Goal: Task Accomplishment & Management: Complete application form

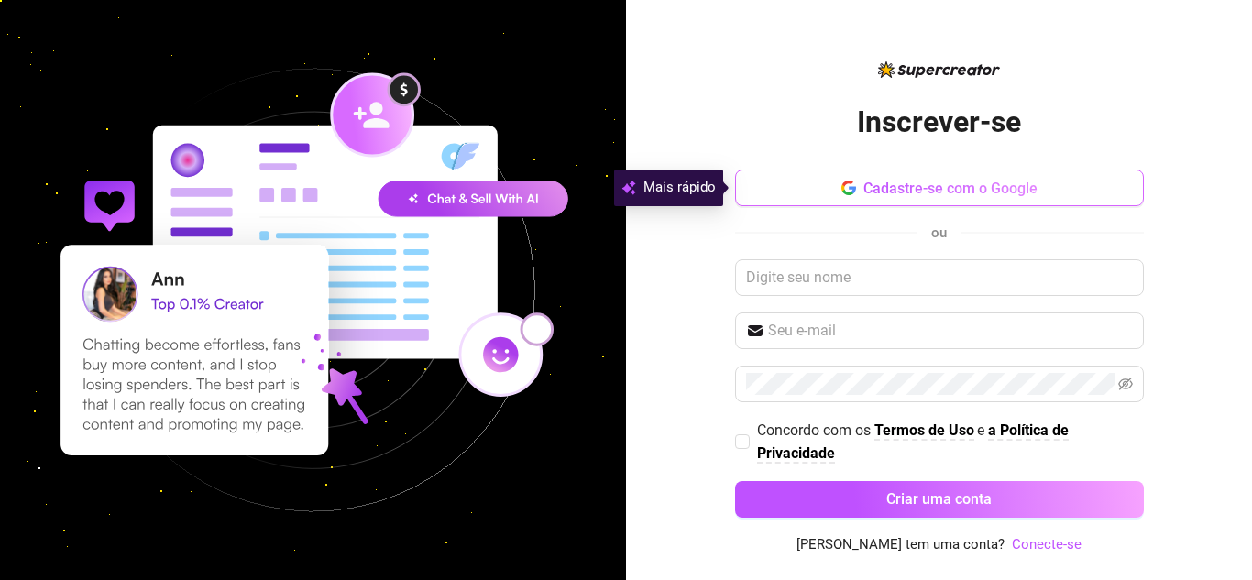
click at [1071, 194] on button "Cadastre-se com o Google" at bounding box center [939, 188] width 409 height 37
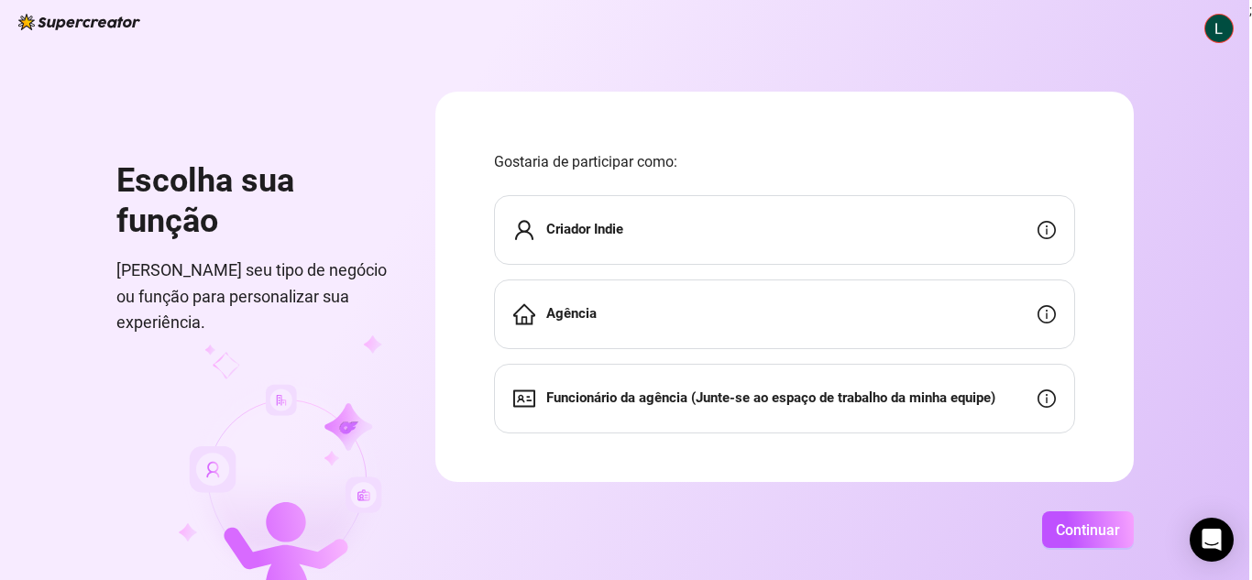
click at [707, 314] on div "Agência" at bounding box center [784, 315] width 581 height 70
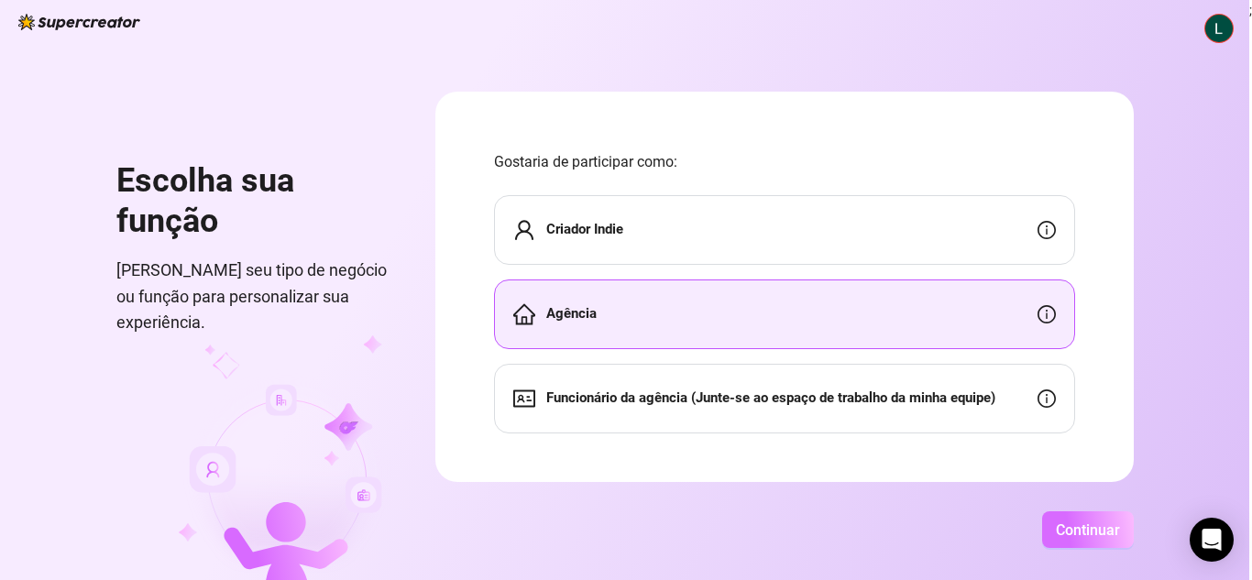
click at [1081, 537] on font "Continuar" at bounding box center [1088, 530] width 64 height 17
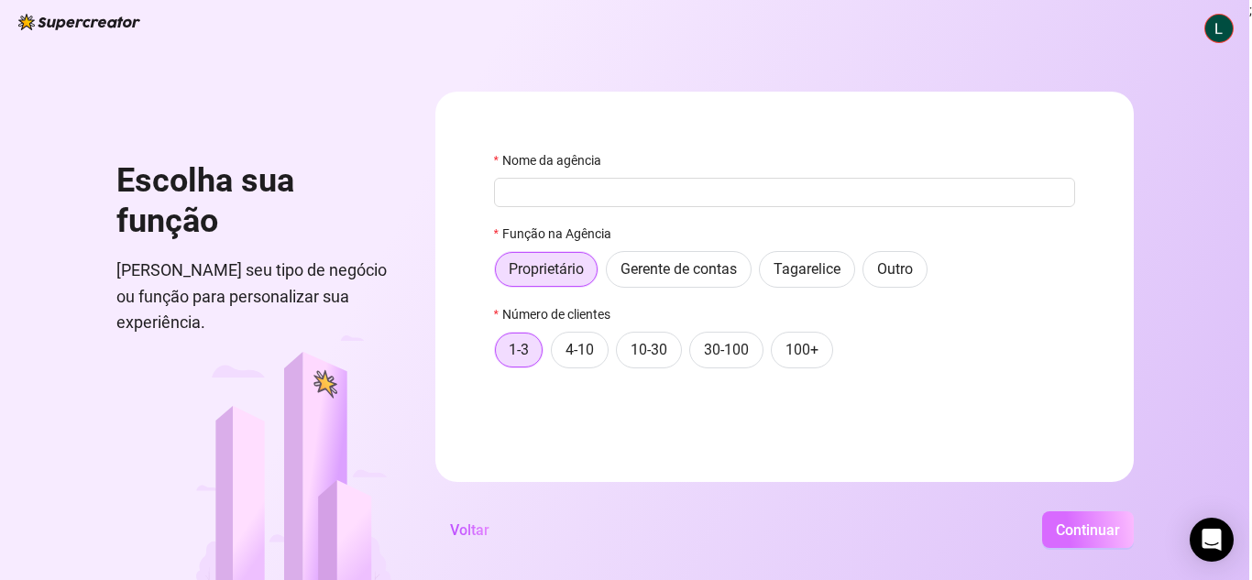
type input "A"
type input "l"
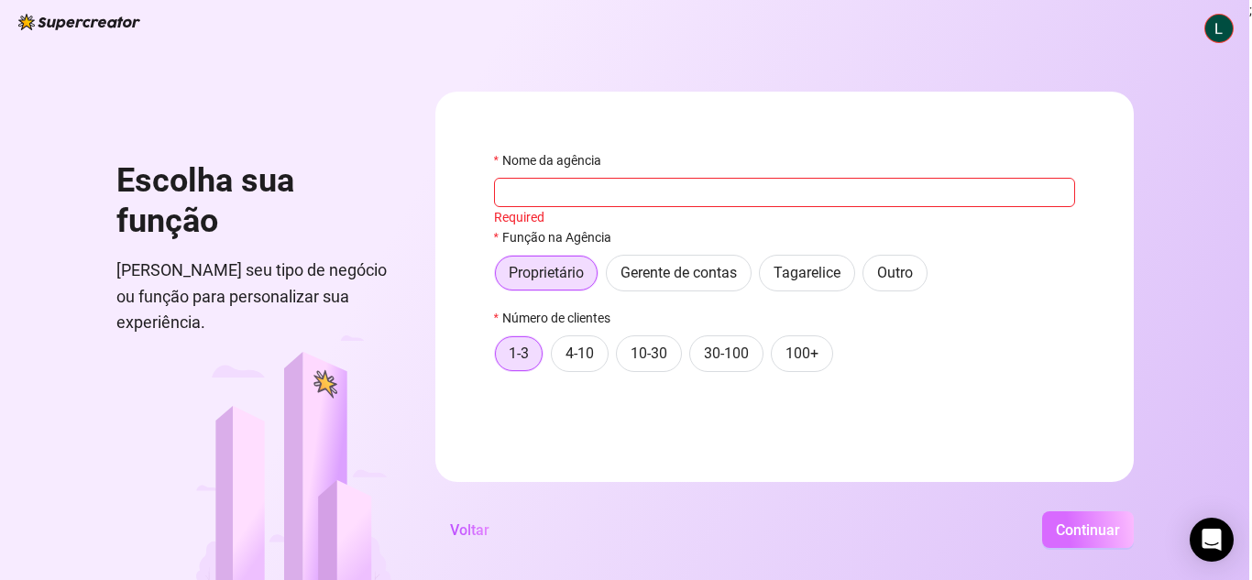
type input "K"
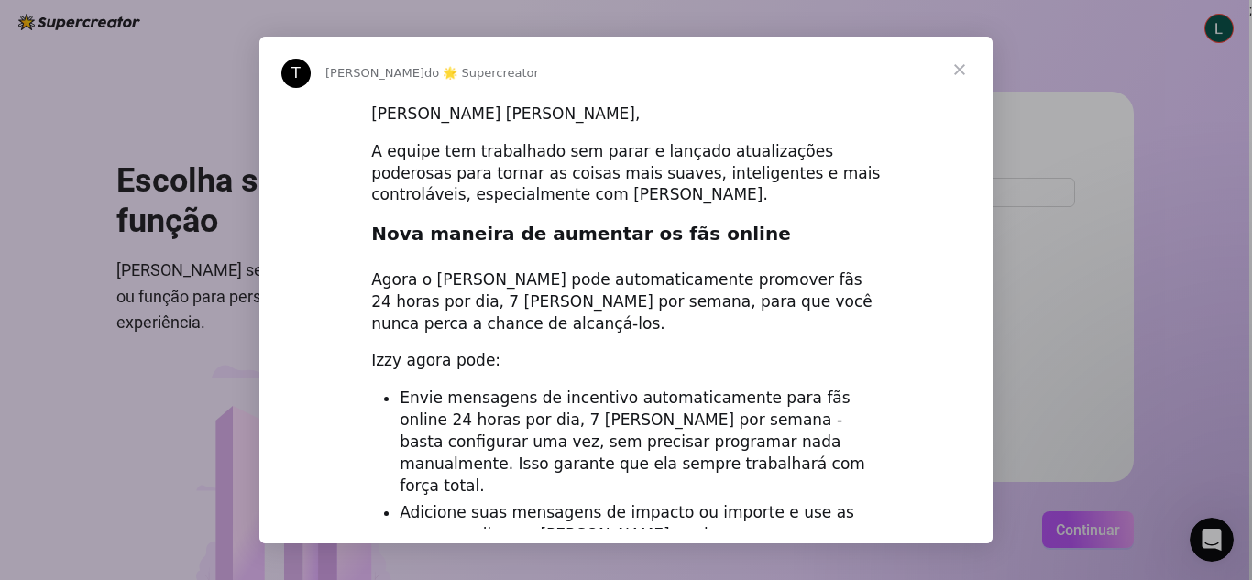
click at [964, 74] on span "Fechar" at bounding box center [960, 70] width 66 height 66
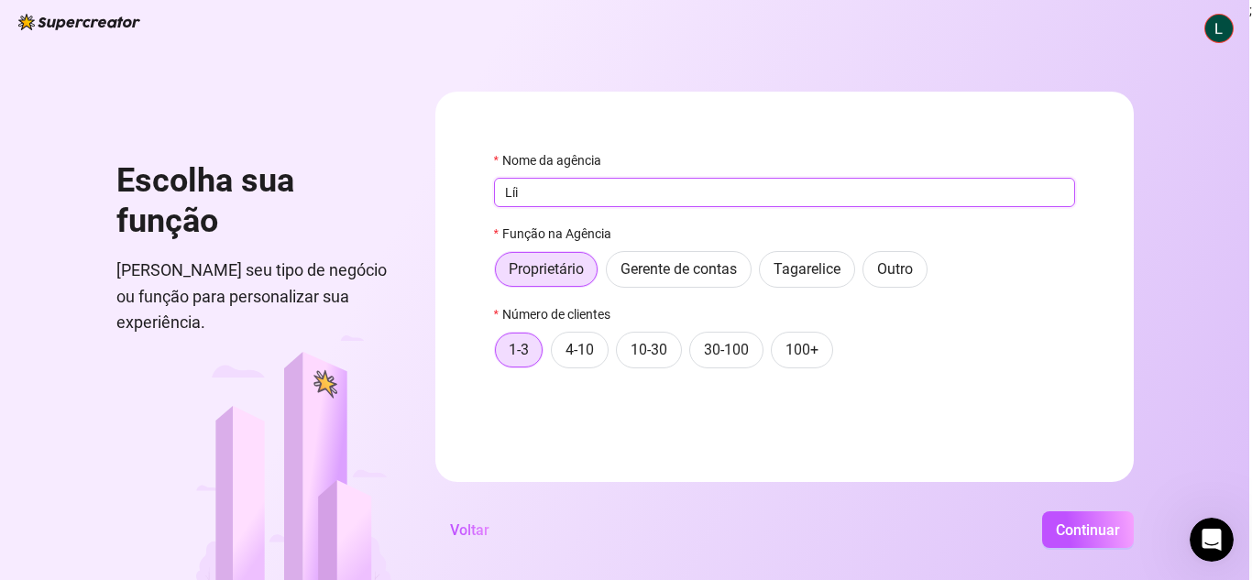
click at [541, 203] on input "Líi" at bounding box center [784, 192] width 581 height 29
type input "[PERSON_NAME]"
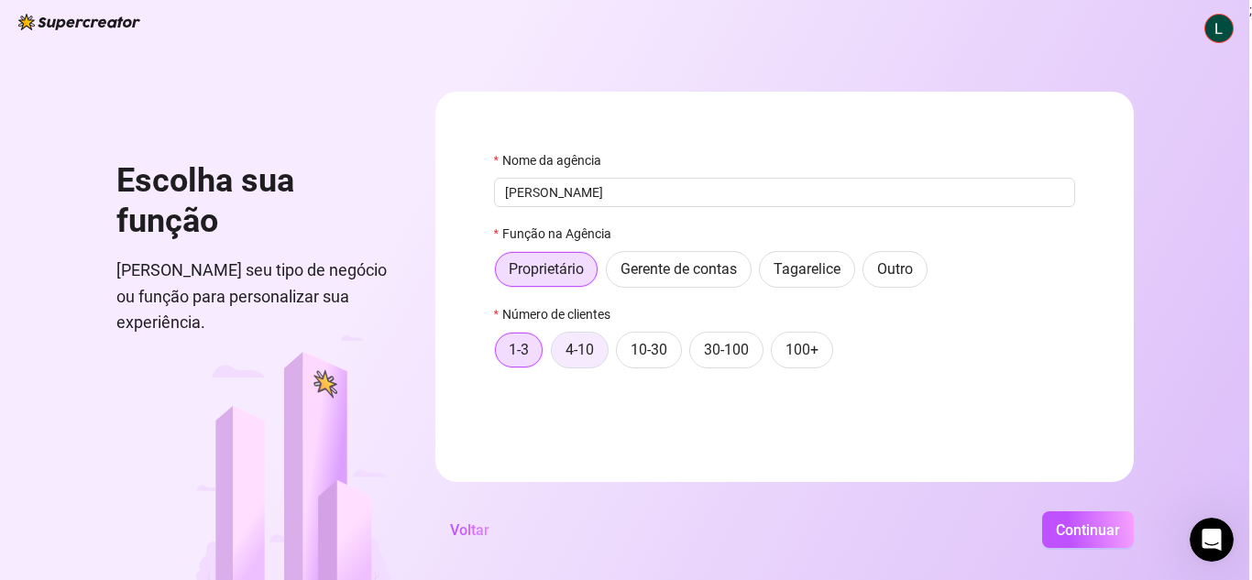
click at [592, 356] on font "4-10" at bounding box center [580, 349] width 28 height 17
click at [556, 355] on input "4-10" at bounding box center [556, 355] width 0 height 0
click at [1080, 532] on font "Continuar" at bounding box center [1088, 530] width 64 height 17
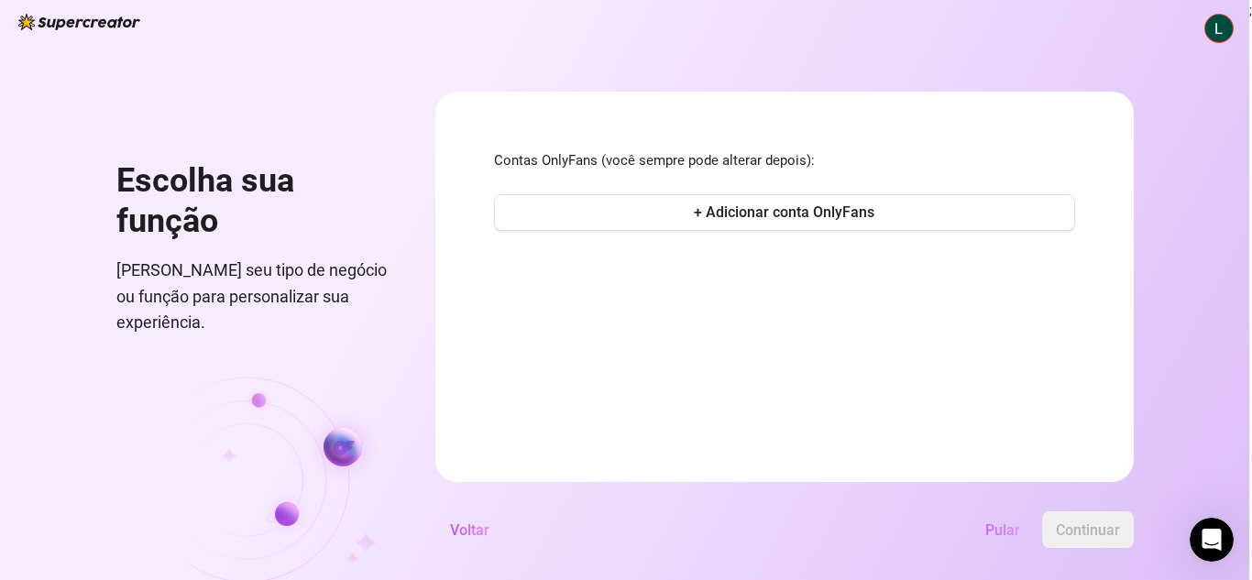
click at [1008, 532] on font "Pular" at bounding box center [1002, 530] width 35 height 17
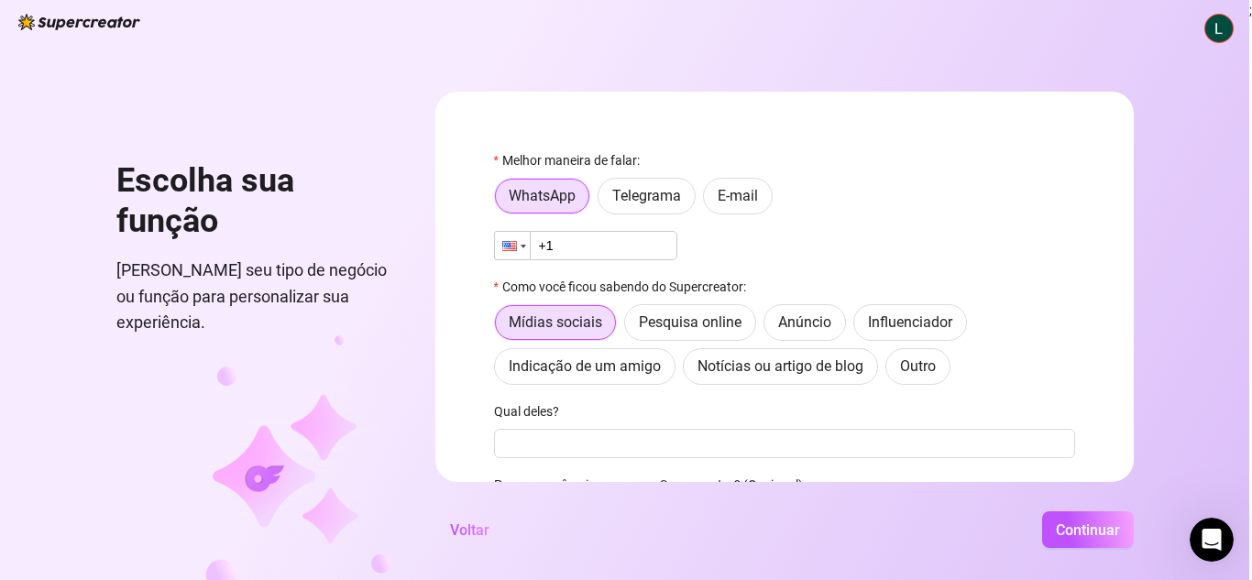
click at [500, 243] on div at bounding box center [512, 245] width 35 height 27
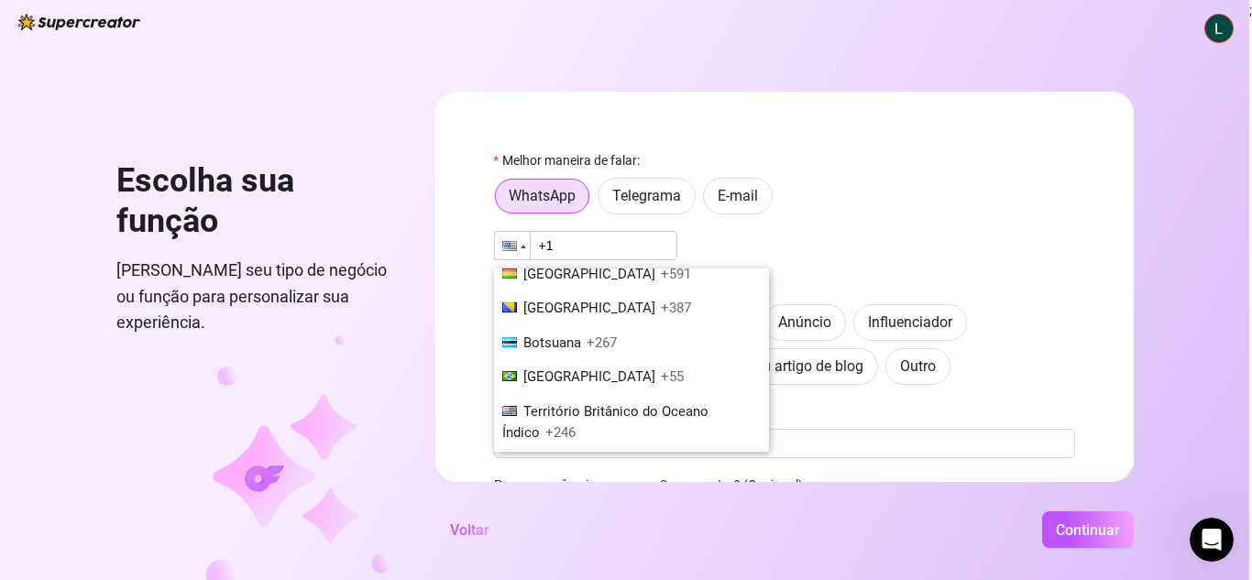
scroll to position [1008, 0]
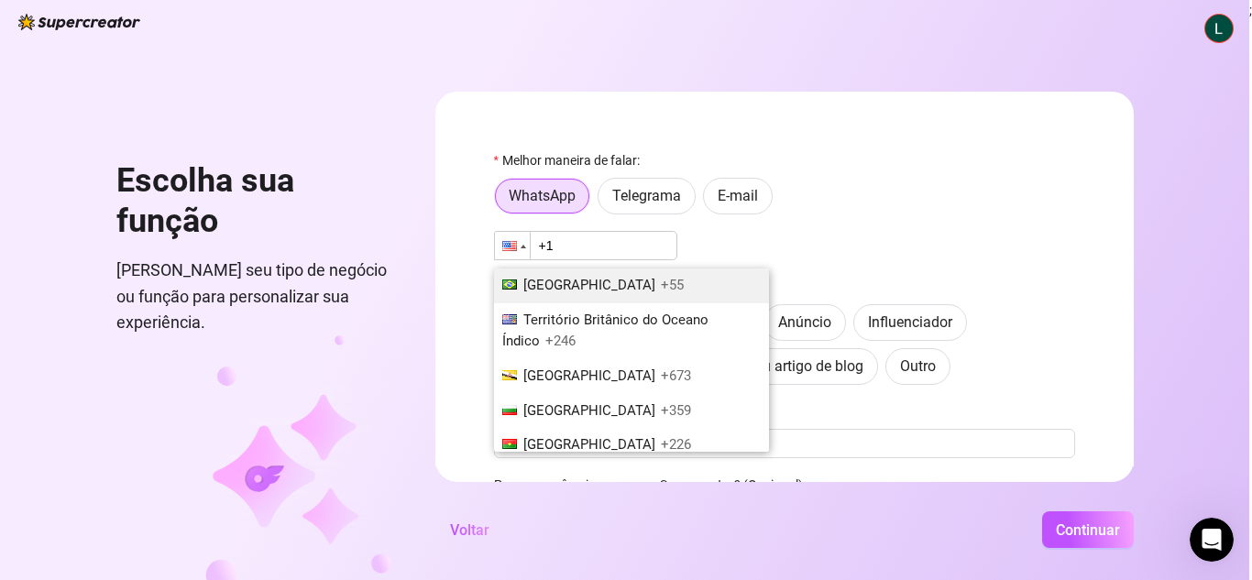
click at [555, 296] on li "[GEOGRAPHIC_DATA] +55" at bounding box center [631, 286] width 275 height 35
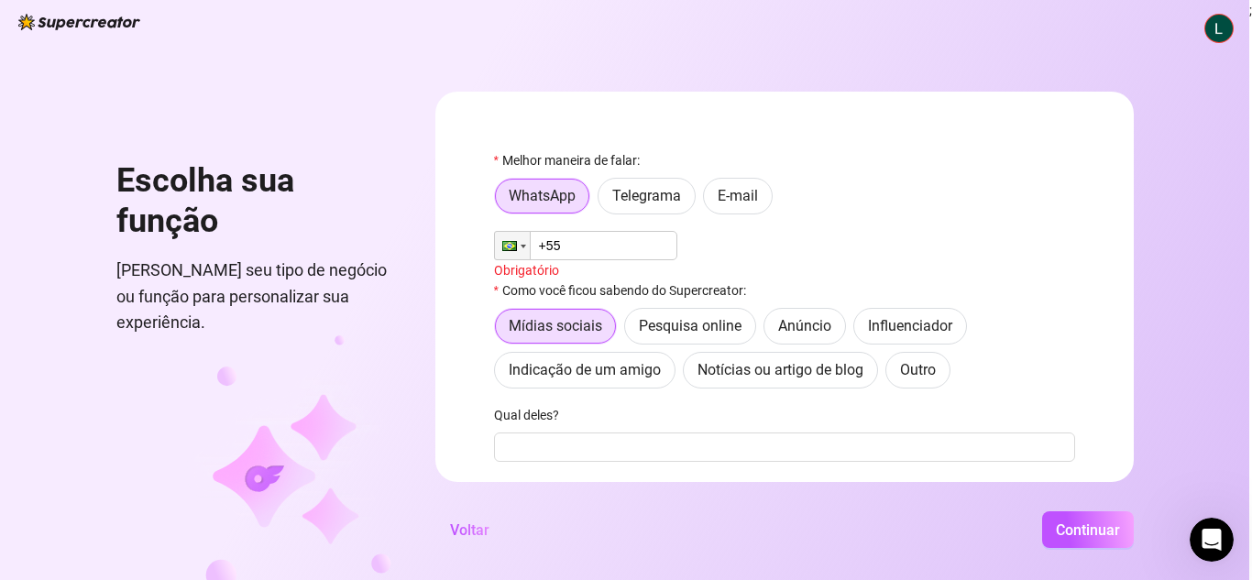
click at [584, 245] on input "+55" at bounding box center [585, 245] width 183 height 29
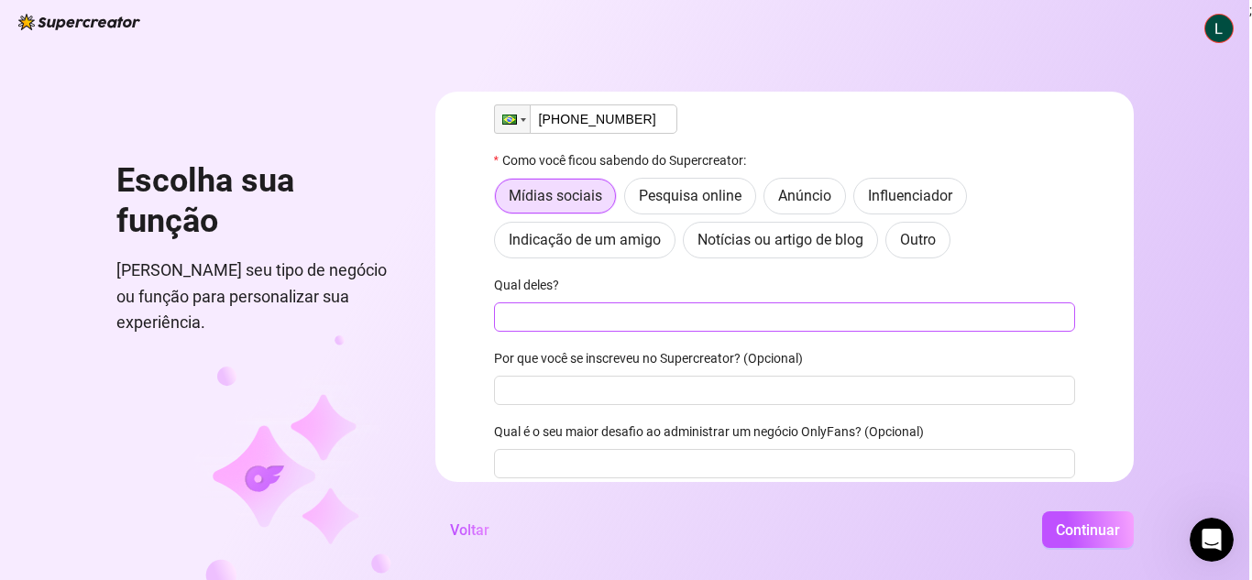
scroll to position [183, 0]
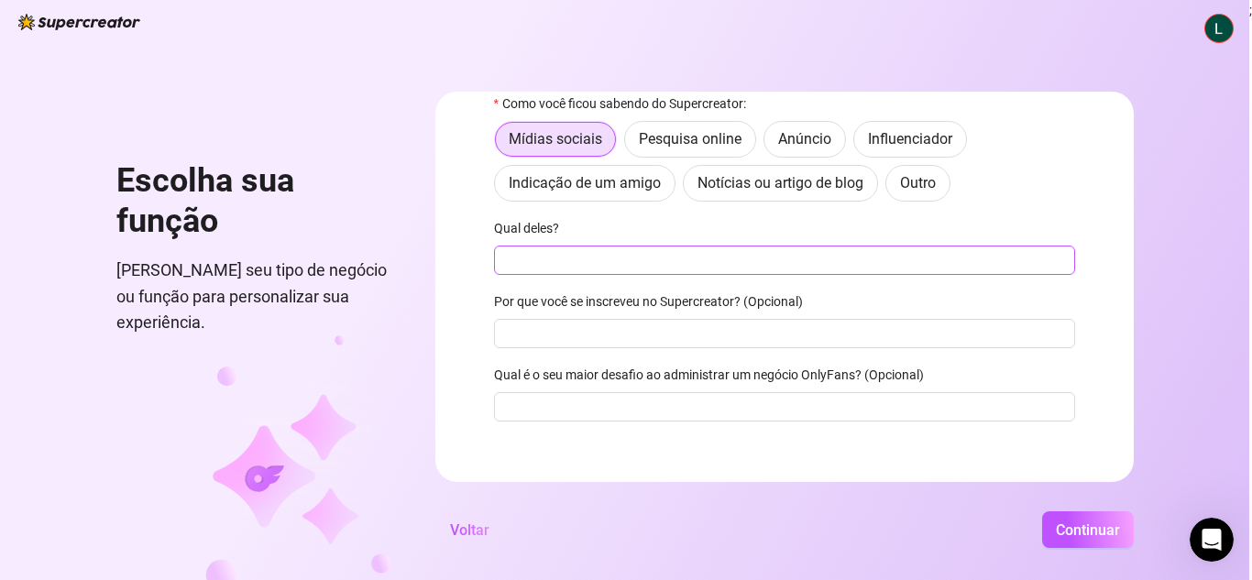
type input "[PHONE_NUMBER]"
click at [607, 259] on input "Qual deles?" at bounding box center [784, 260] width 581 height 29
type input "Tiktok"
click at [710, 336] on input "Por que você se inscreveu no Supercreator? (Opcional)" at bounding box center [784, 333] width 581 height 29
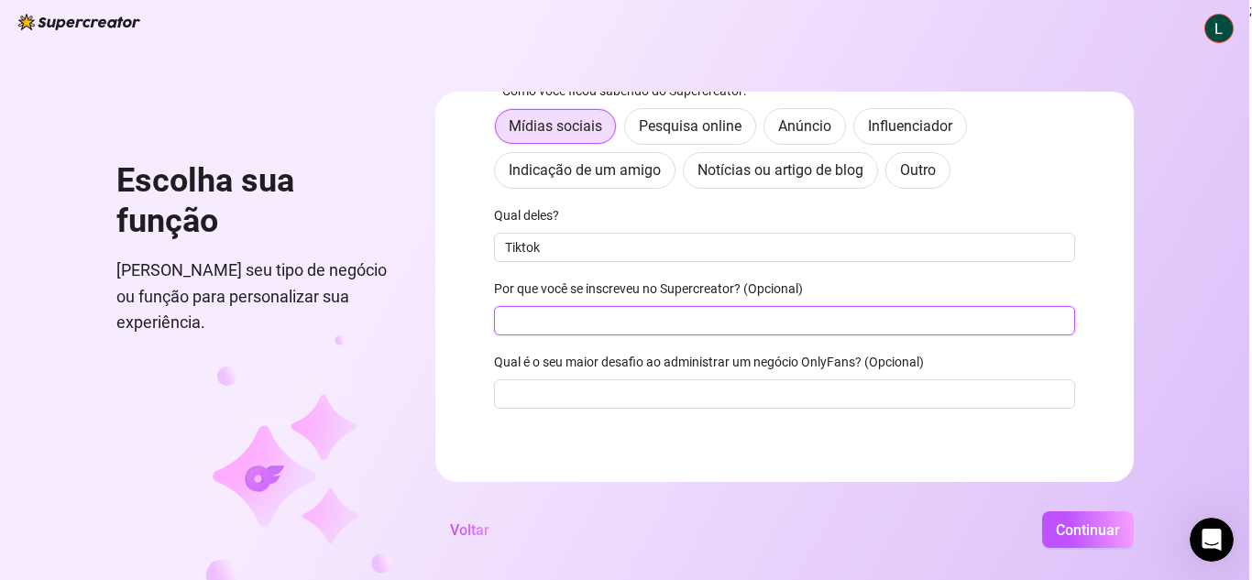
scroll to position [200, 0]
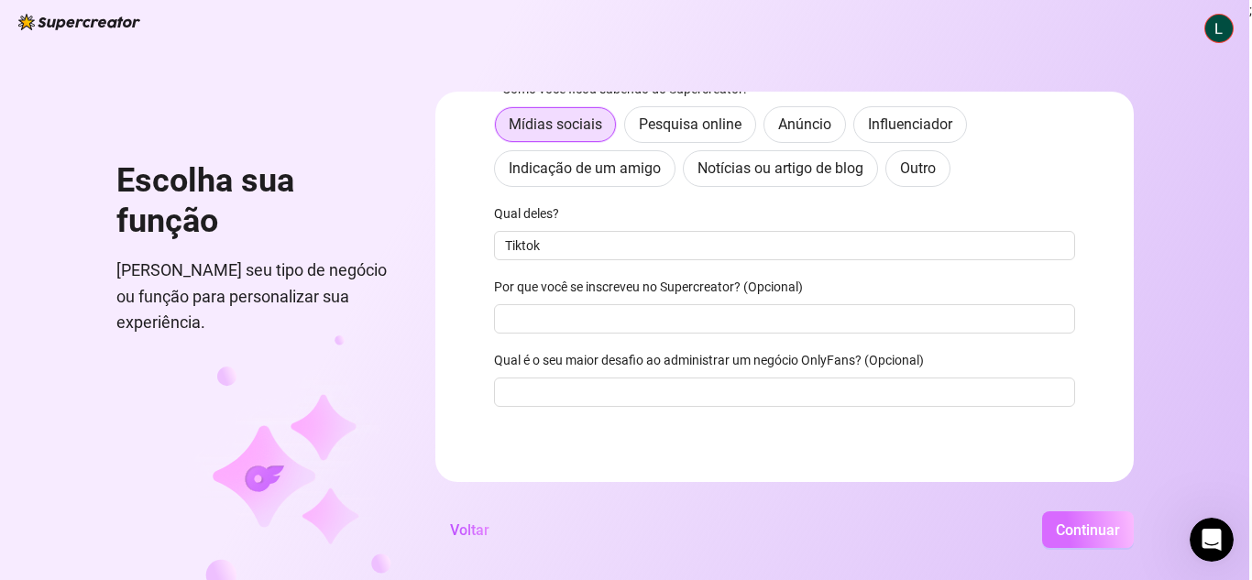
click at [1090, 535] on font "Continuar" at bounding box center [1088, 530] width 64 height 17
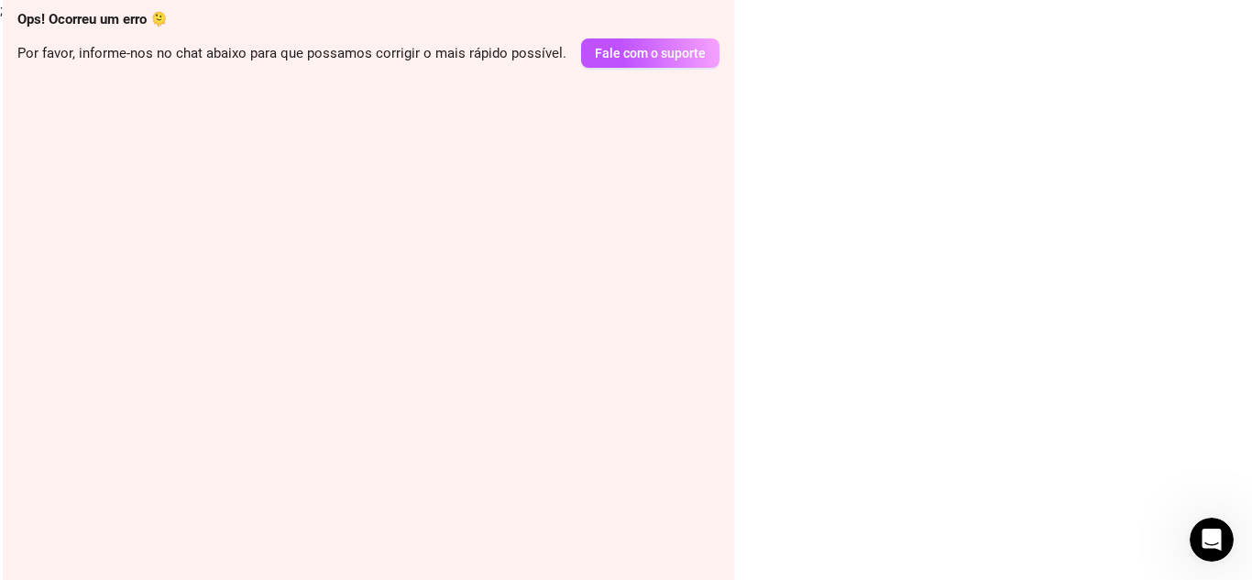
click at [477, 115] on div "Ops! Ocorreu um erro 🫠 Por favor, informe-nos no chat abaixo para que possamos …" at bounding box center [368, 290] width 731 height 580
drag, startPoint x: 334, startPoint y: 479, endPoint x: 431, endPoint y: 368, distance: 147.4
click at [337, 459] on div "Ops! Ocorreu um erro 🫠 Por favor, informe-nos no chat abaixo para que possamos …" at bounding box center [368, 290] width 731 height 580
click at [696, 56] on font "Fale com o suporte" at bounding box center [650, 53] width 111 height 15
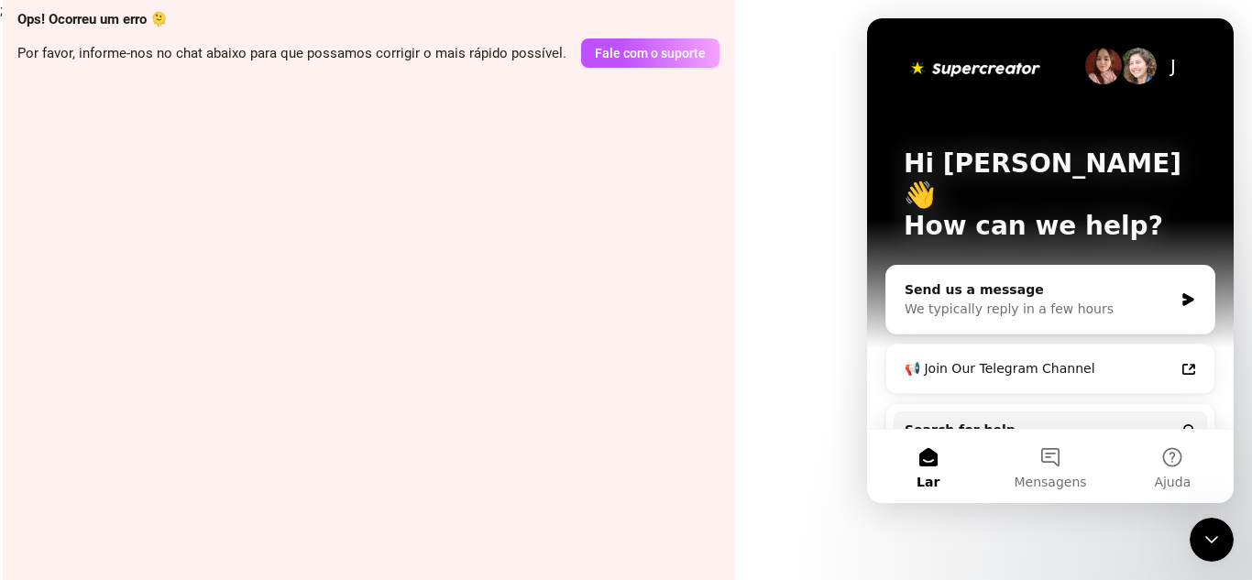
click at [815, 166] on div "; Ops! Ocorreu um erro 🫠 Por favor, informe-nos no chat abaixo para que possamo…" at bounding box center [626, 290] width 1252 height 580
